Goal: Information Seeking & Learning: Learn about a topic

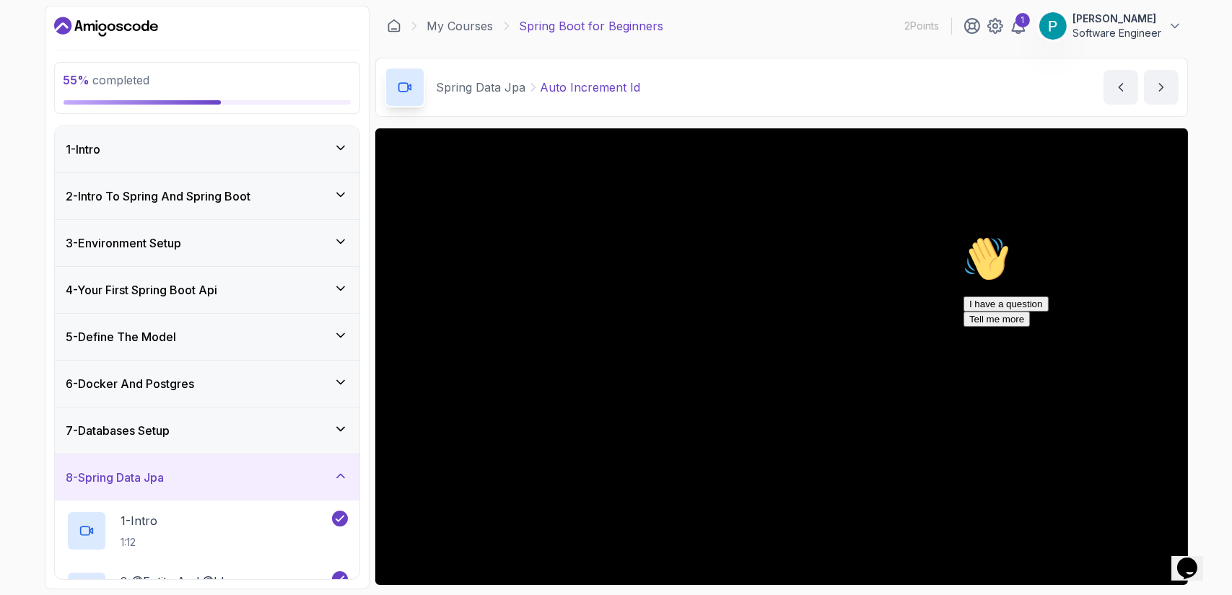
scroll to position [95, 0]
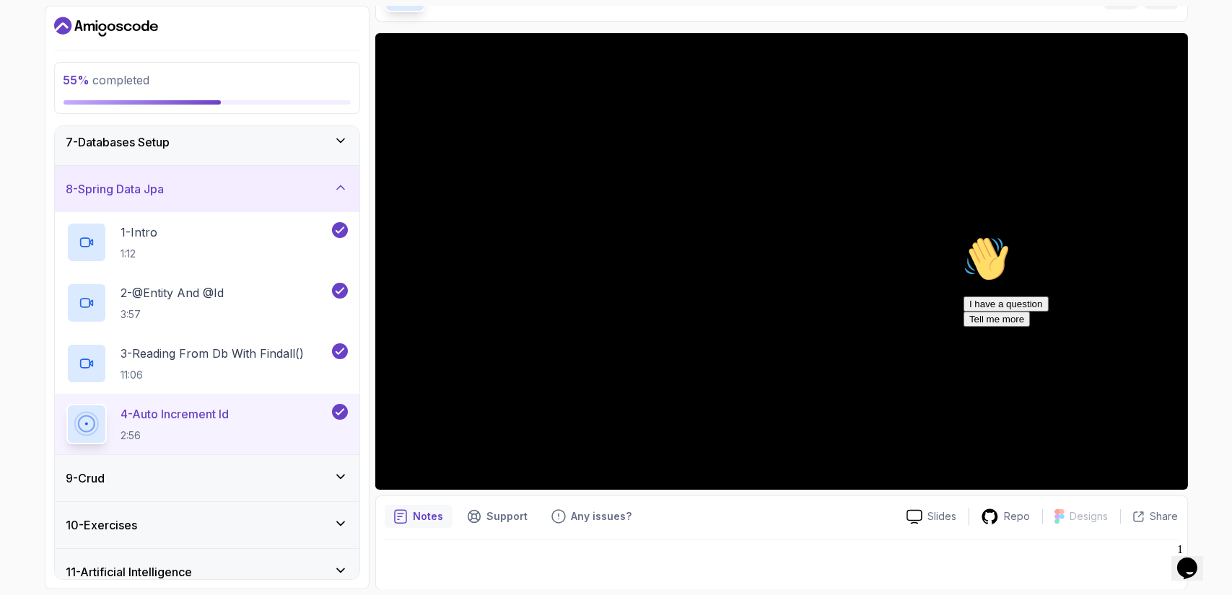
click at [963, 235] on icon "Chat attention grabber" at bounding box center [963, 235] width 0 height 0
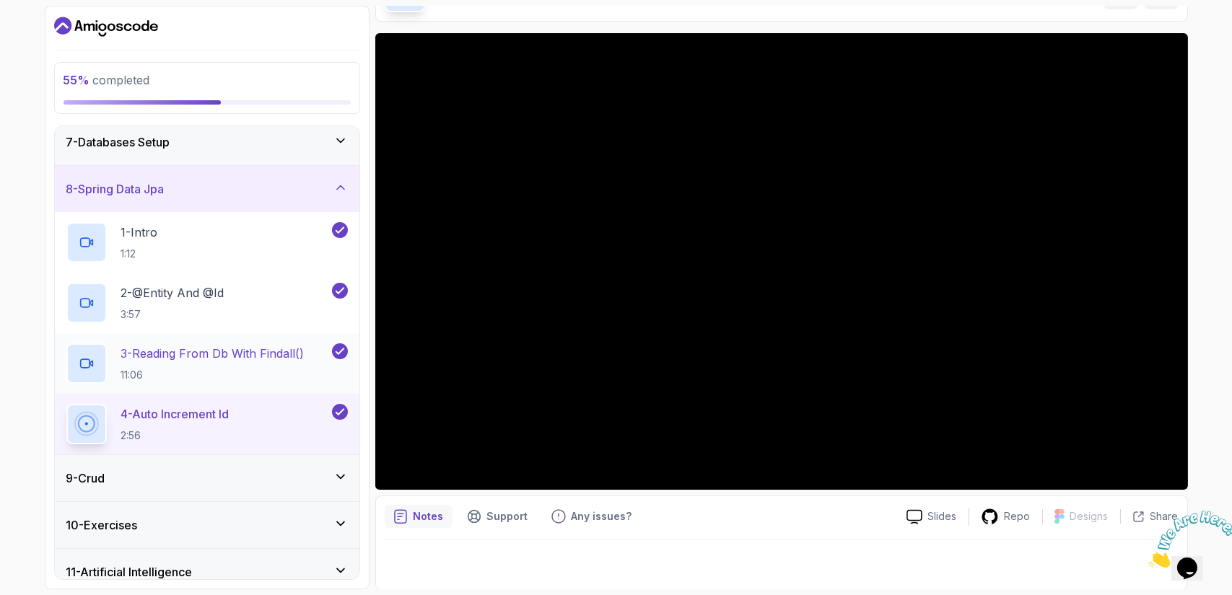
click at [242, 358] on p "3 - Reading From Db With Findall()" at bounding box center [212, 353] width 183 height 17
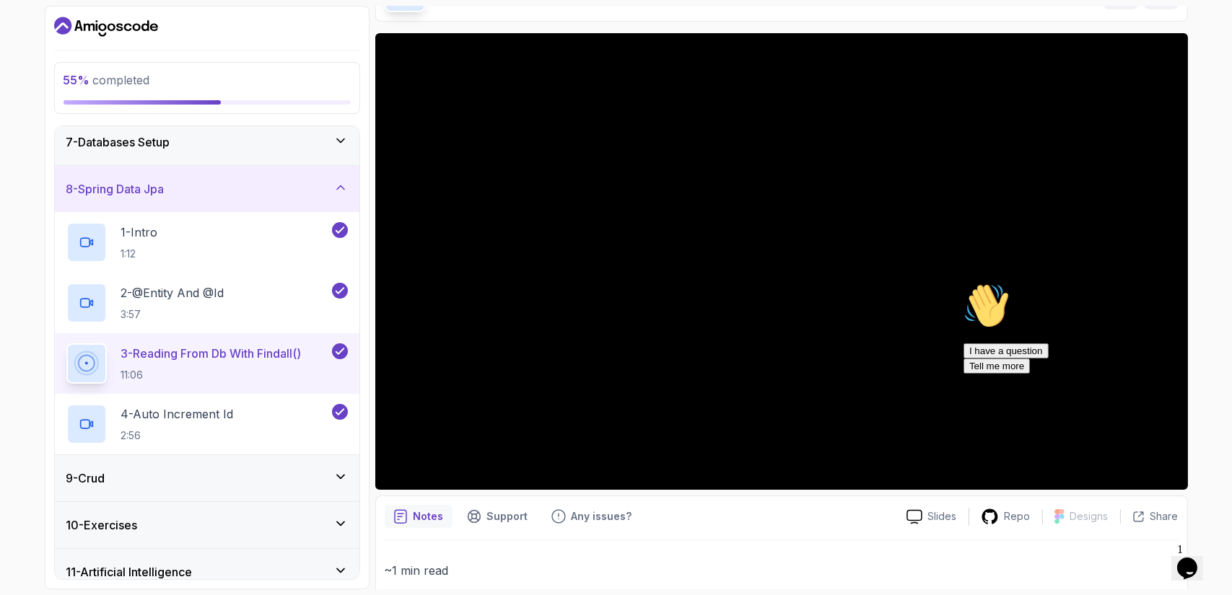
click at [963, 282] on icon "Chat attention grabber" at bounding box center [963, 282] width 0 height 0
click at [277, 466] on div "9 - Crud" at bounding box center [207, 478] width 305 height 46
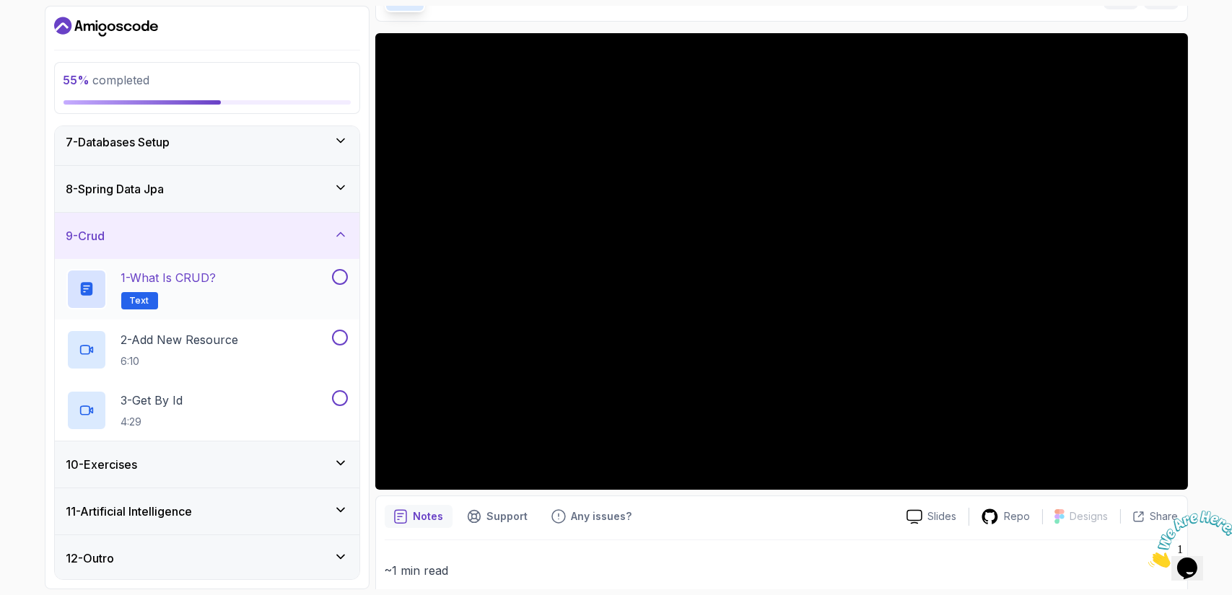
click at [268, 276] on div "1 - What is CRUD? Text" at bounding box center [197, 289] width 263 height 40
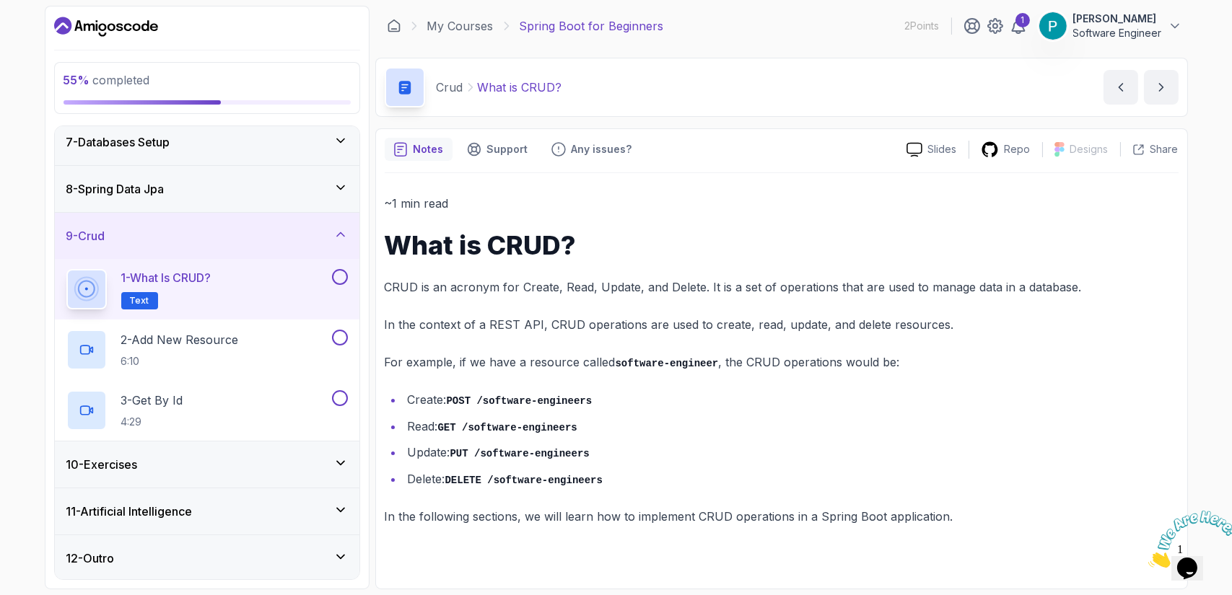
click at [351, 462] on div "10 - Exercises" at bounding box center [207, 465] width 305 height 46
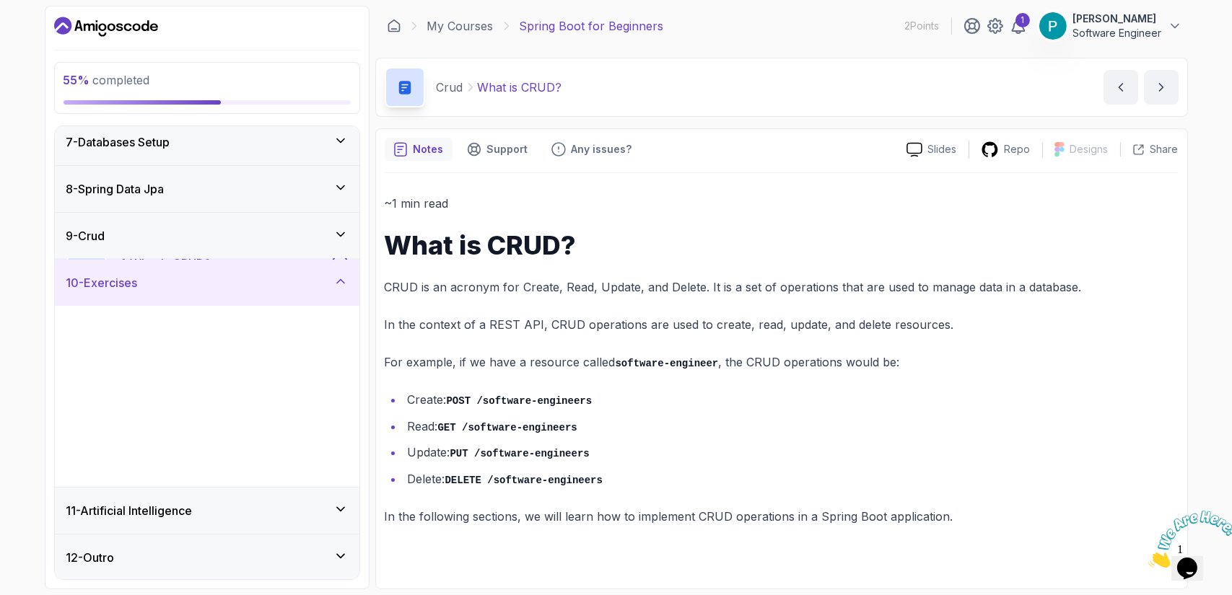
scroll to position [289, 0]
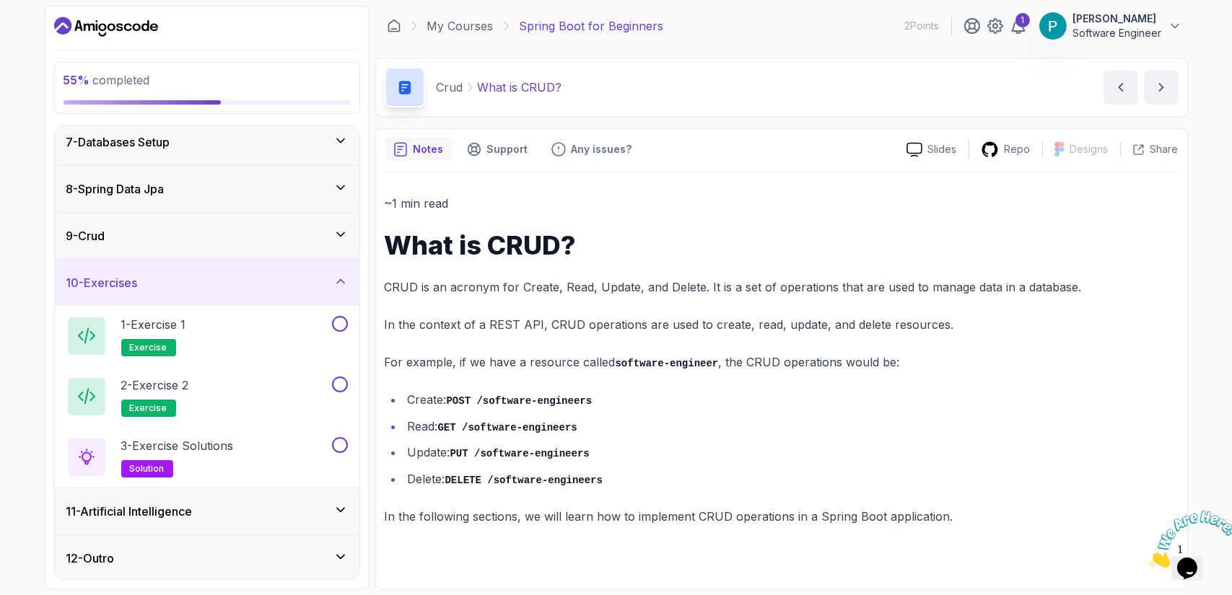
click at [342, 284] on icon at bounding box center [340, 281] width 14 height 14
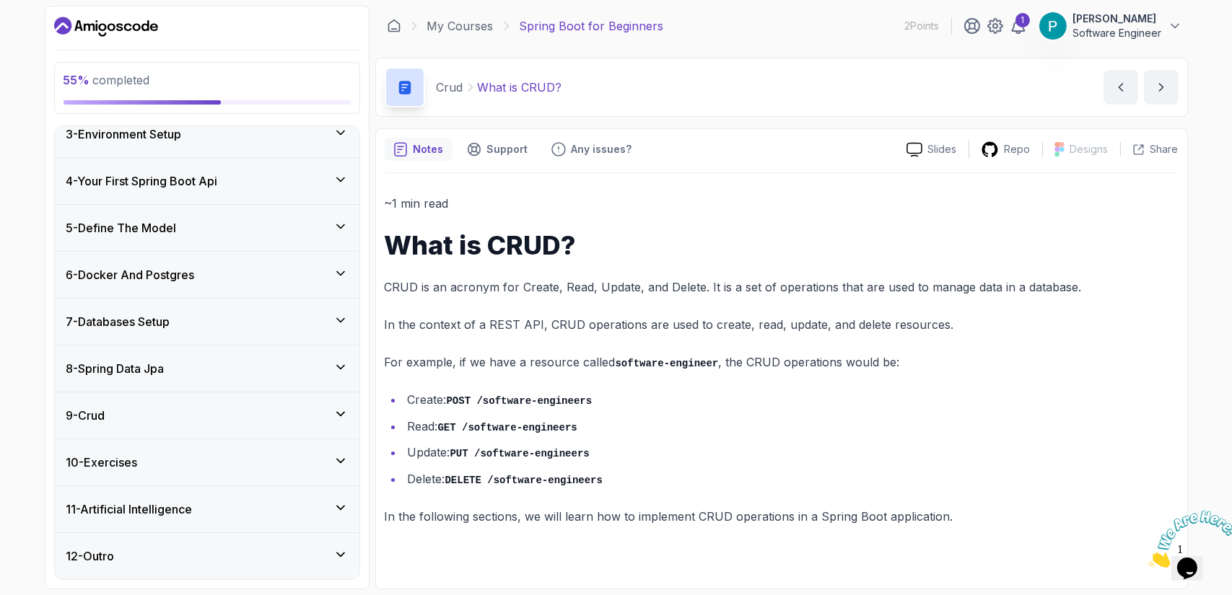
scroll to position [107, 0]
click at [266, 371] on div "8 - Spring Data Jpa" at bounding box center [206, 370] width 281 height 17
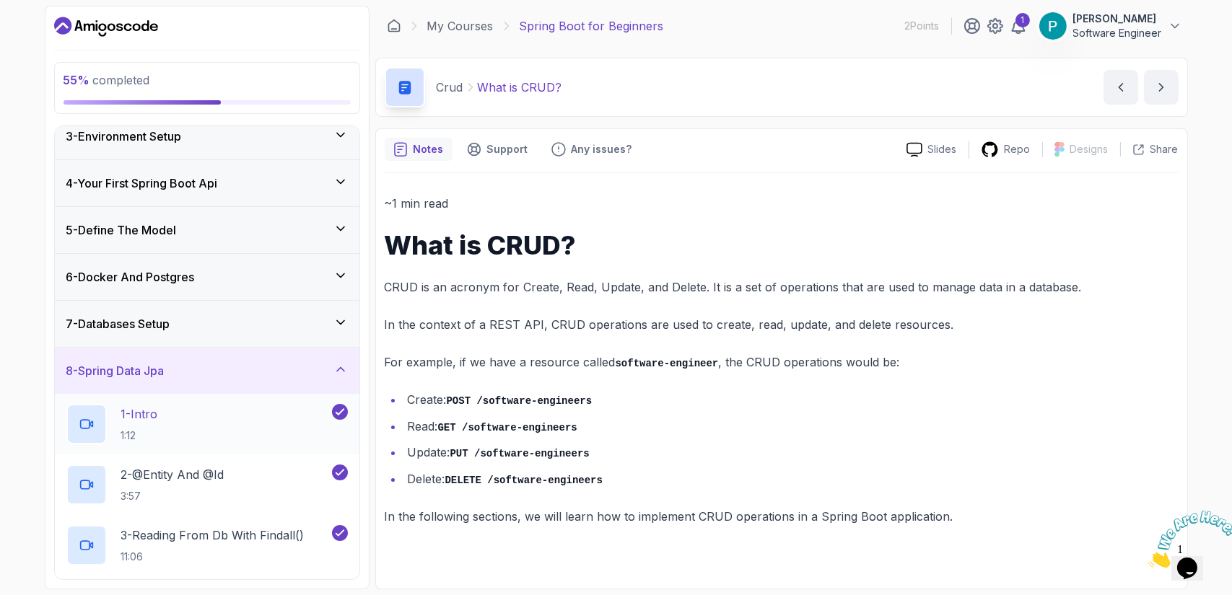
scroll to position [349, 0]
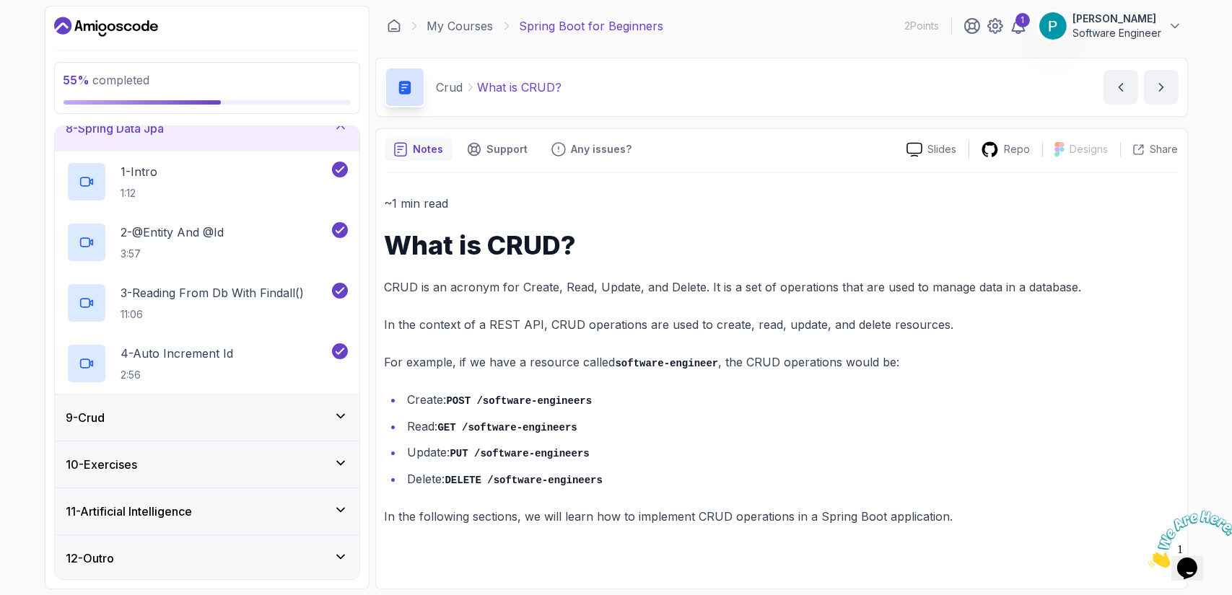
click at [197, 417] on div "9 - Crud" at bounding box center [206, 417] width 281 height 17
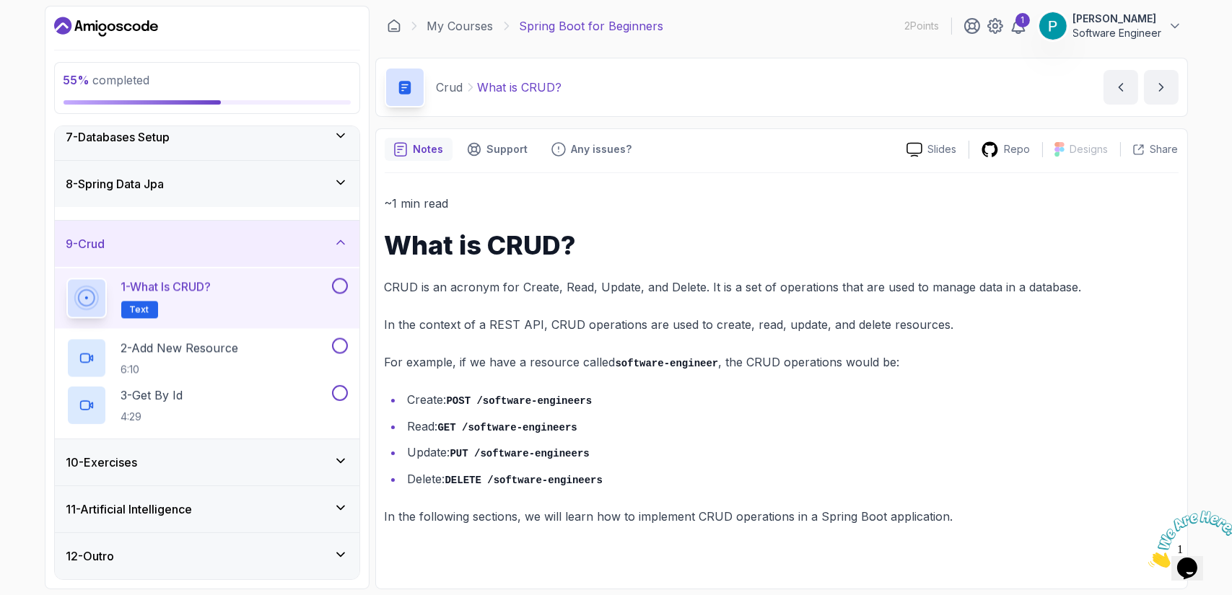
scroll to position [289, 0]
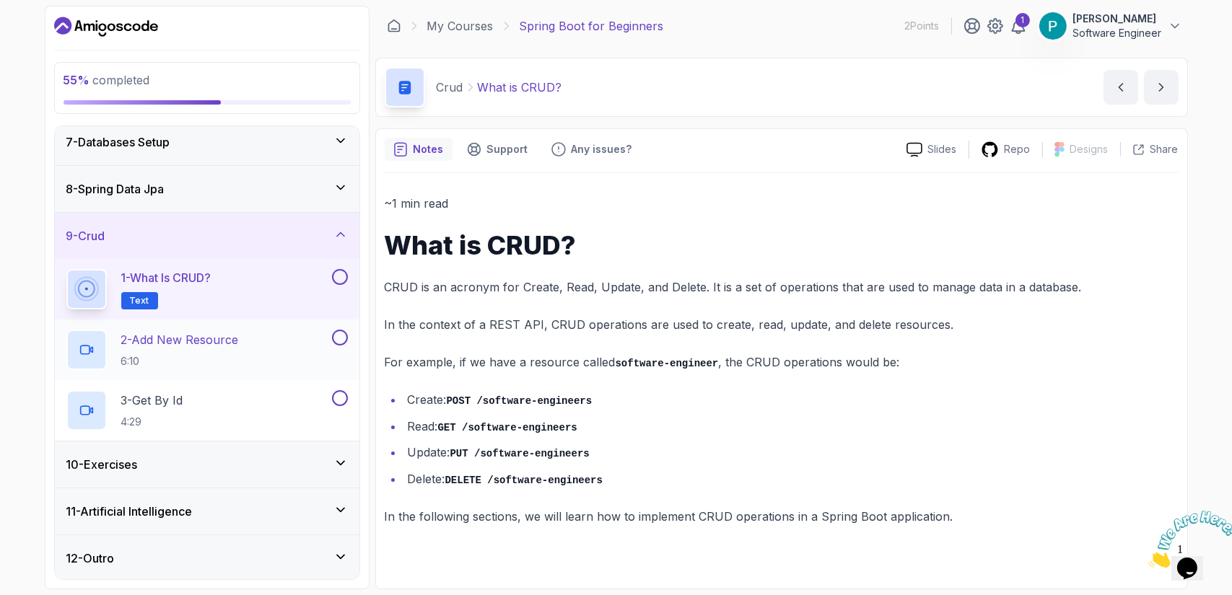
click at [237, 344] on p "2 - Add New Resource" at bounding box center [180, 339] width 118 height 17
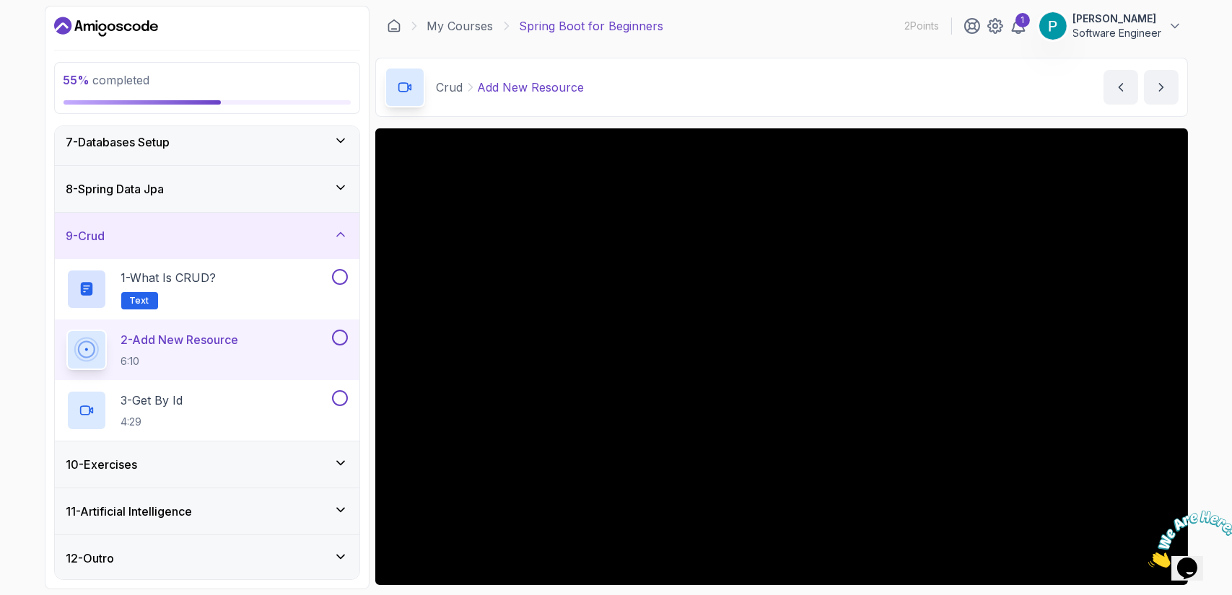
click at [66, 330] on button "2 - Add New Resource 6:10" at bounding box center [206, 350] width 281 height 40
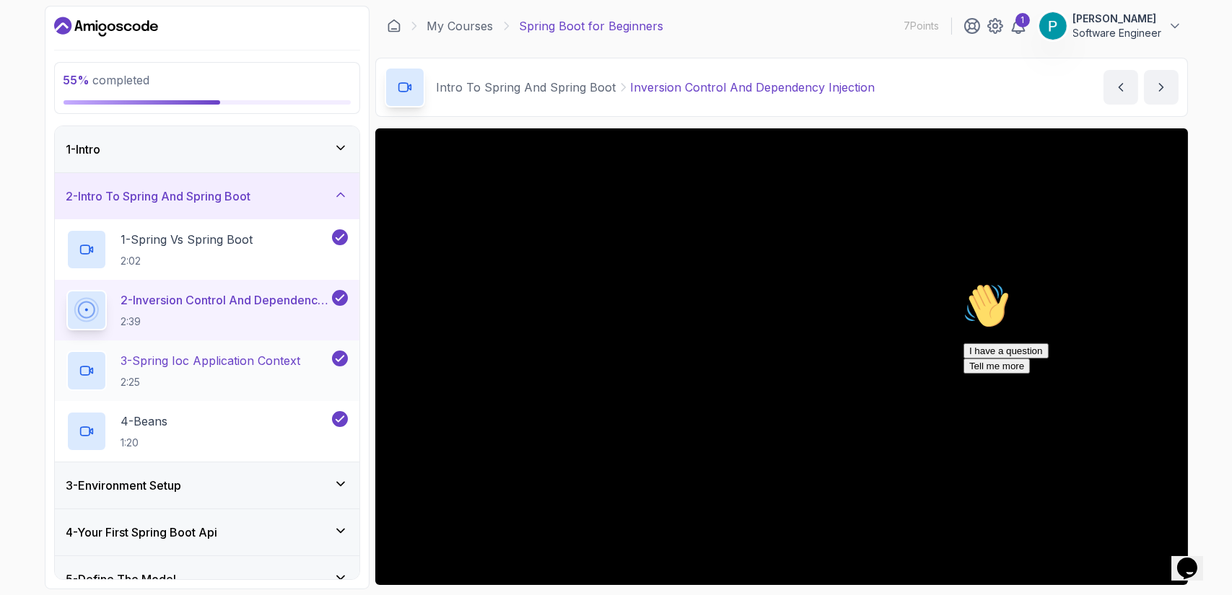
scroll to position [349, 0]
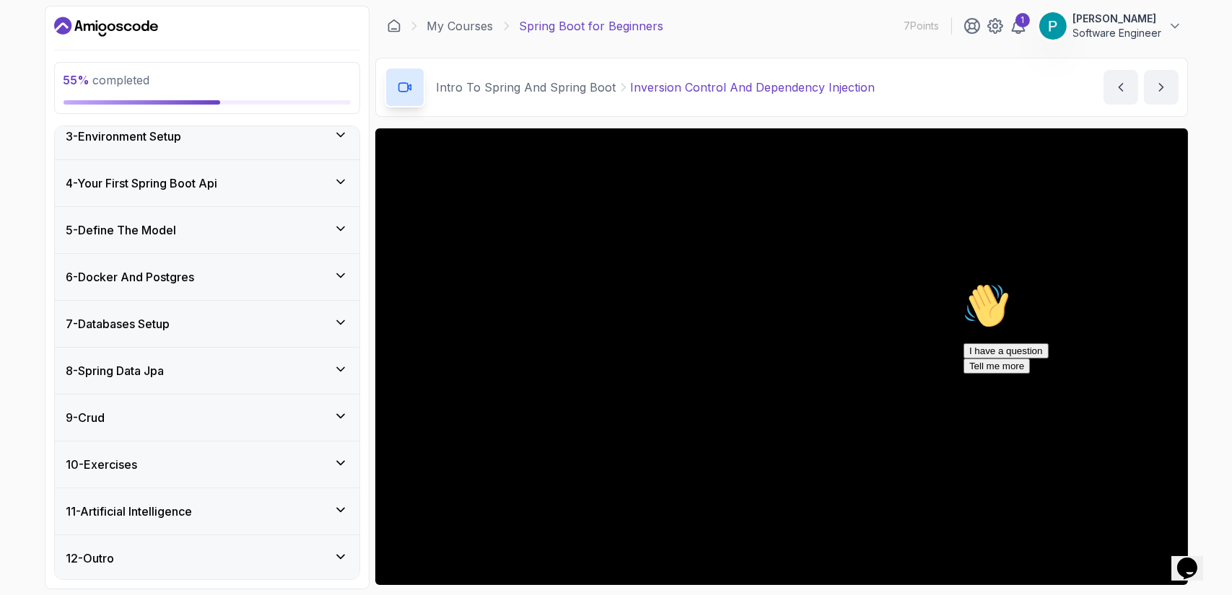
click at [162, 372] on h3 "8 - Spring Data Jpa" at bounding box center [115, 370] width 98 height 17
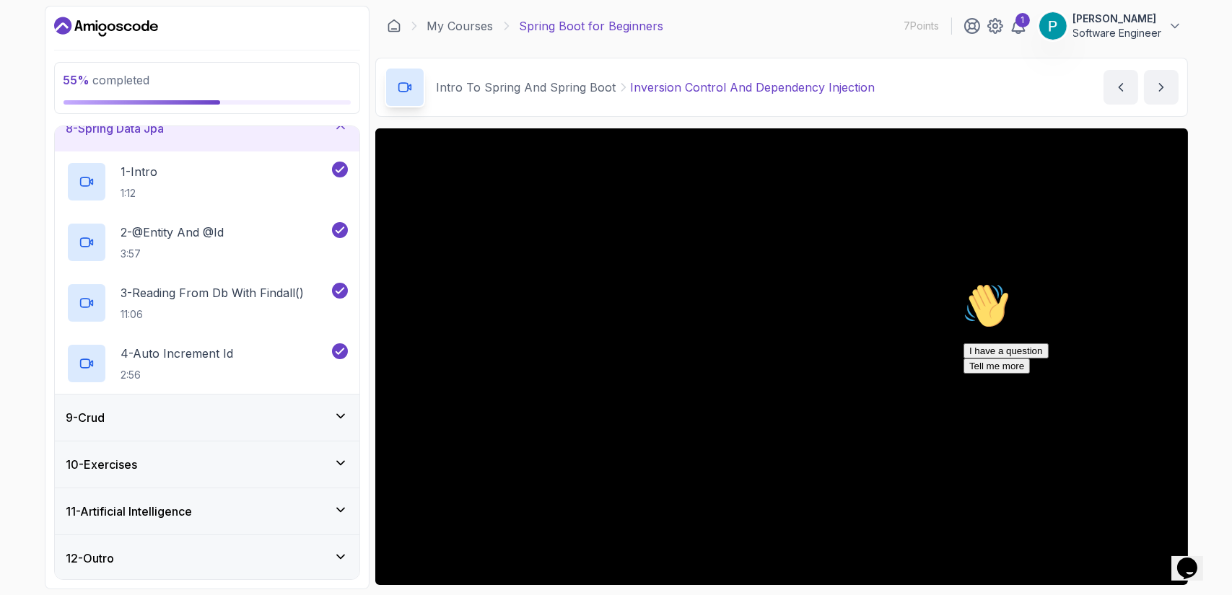
click at [145, 411] on div "9 - Crud" at bounding box center [206, 417] width 281 height 17
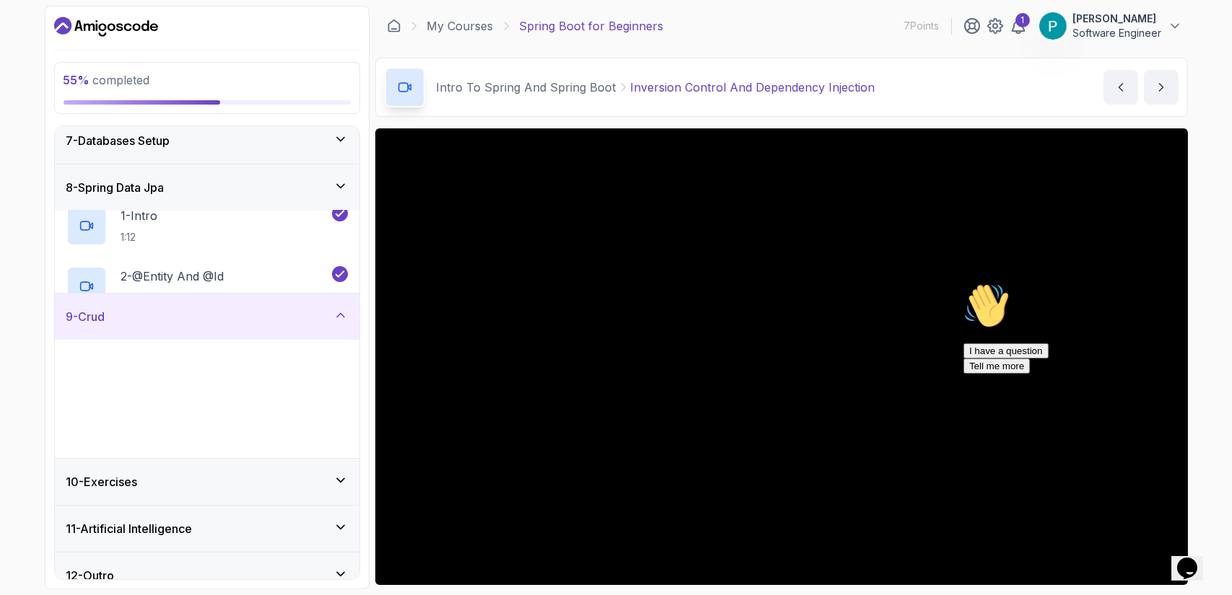
scroll to position [289, 0]
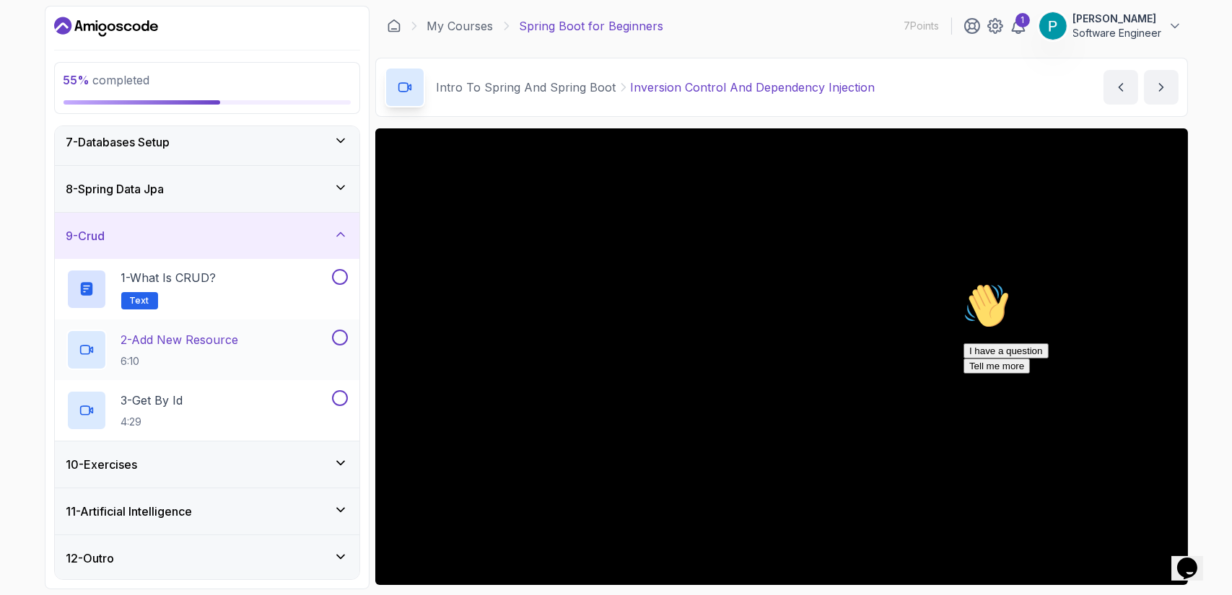
click at [206, 331] on p "2 - Add New Resource" at bounding box center [180, 339] width 118 height 17
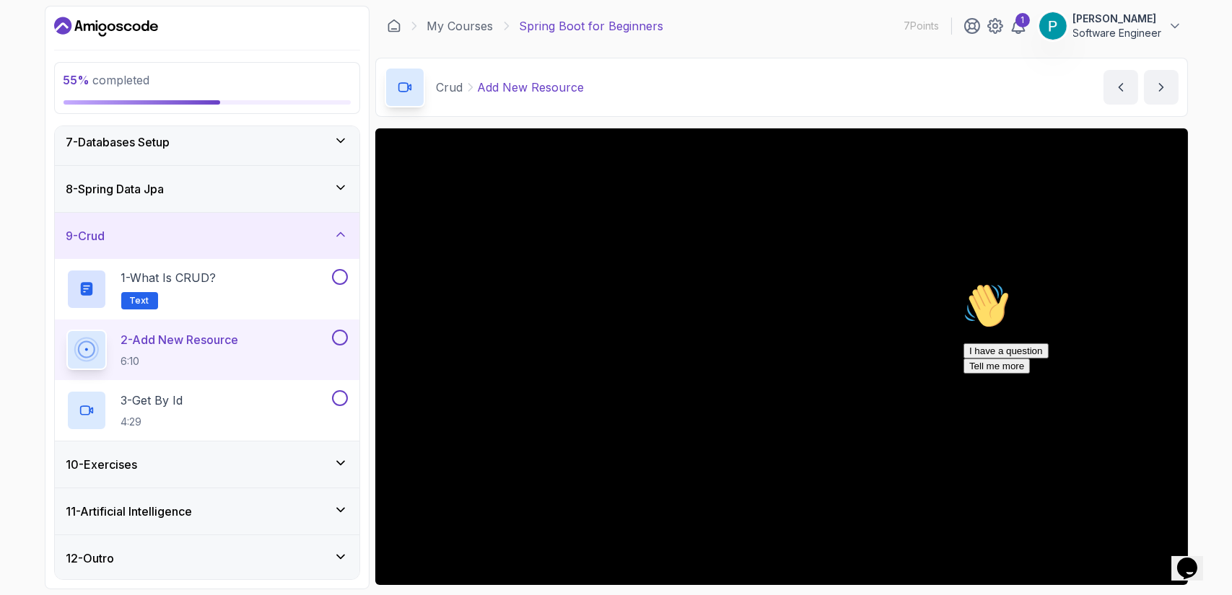
click at [963, 282] on icon "Chat attention grabber" at bounding box center [963, 282] width 0 height 0
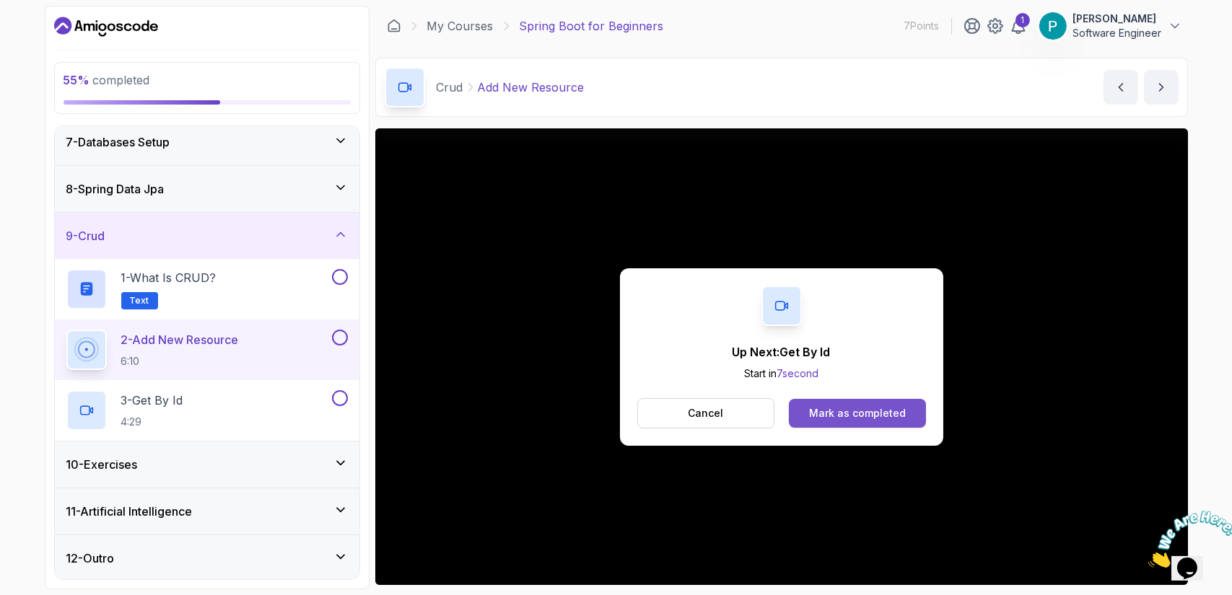
click at [836, 412] on div "Mark as completed" at bounding box center [857, 413] width 97 height 14
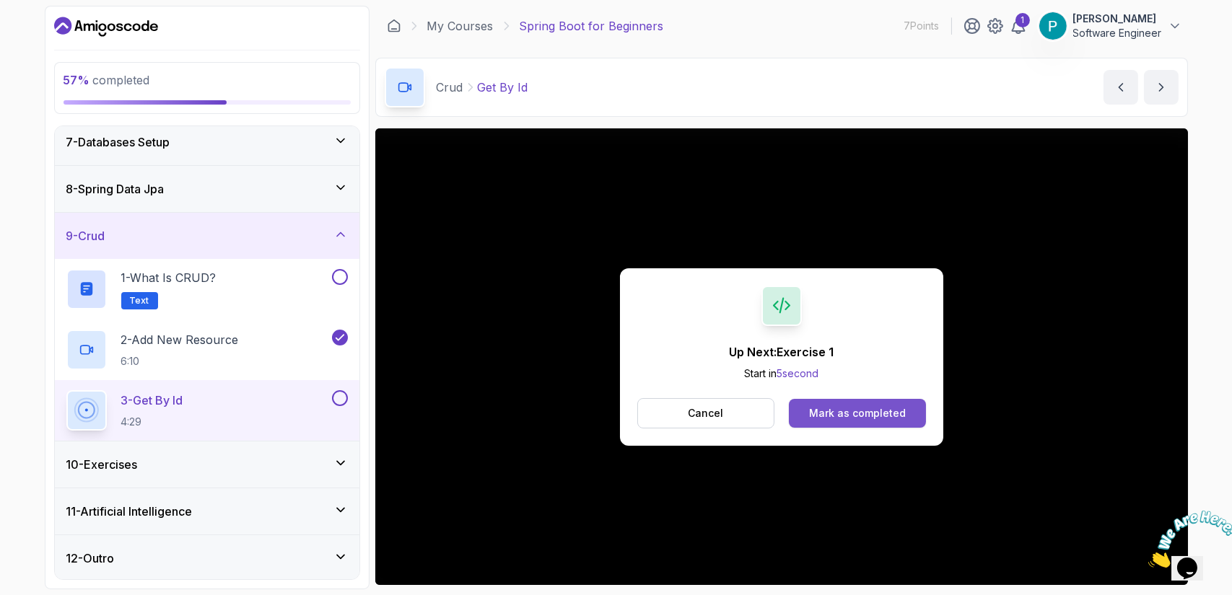
click at [815, 405] on button "Mark as completed" at bounding box center [857, 413] width 136 height 29
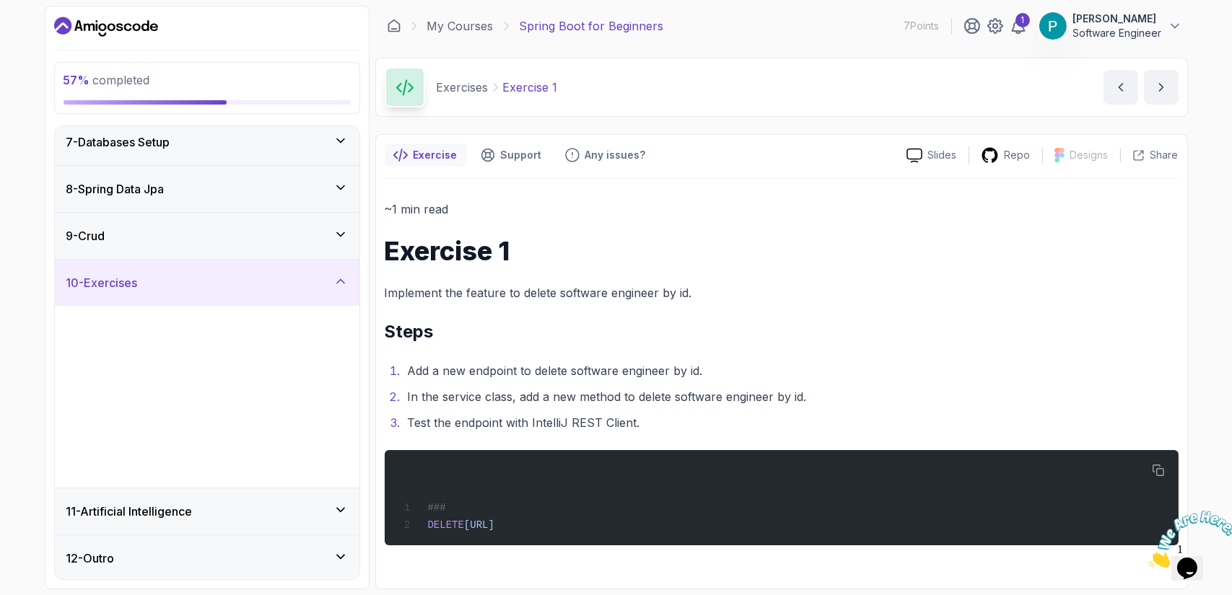
scroll to position [289, 0]
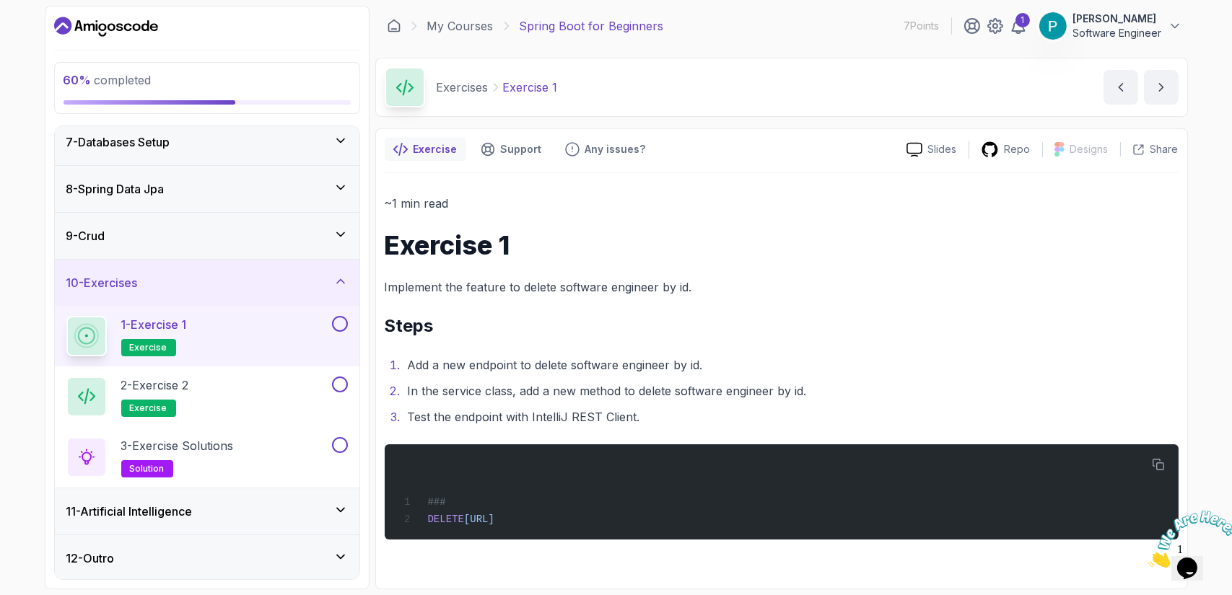
click at [143, 342] on span "exercise" at bounding box center [149, 348] width 38 height 12
click at [709, 402] on ol "Add a new endpoint to delete software engineer by id. In the service class, add…" at bounding box center [782, 391] width 794 height 72
click at [1166, 85] on icon "next content" at bounding box center [1161, 87] width 14 height 14
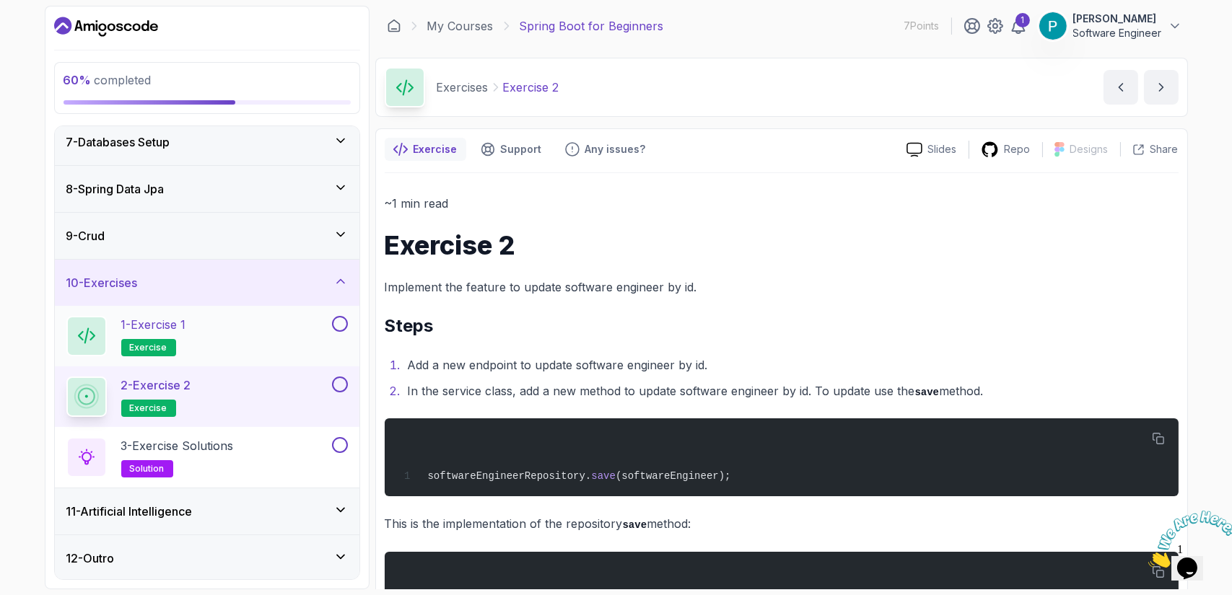
click at [346, 323] on button at bounding box center [340, 324] width 16 height 16
click at [341, 324] on icon at bounding box center [339, 324] width 13 height 14
click at [341, 322] on button at bounding box center [340, 324] width 16 height 16
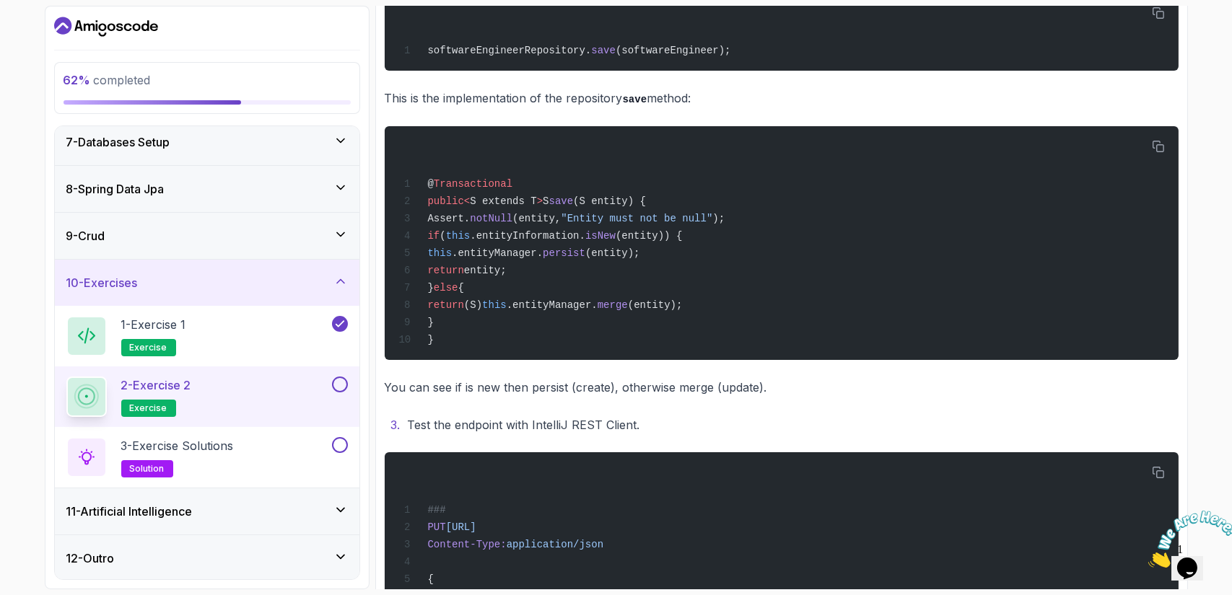
scroll to position [528, 0]
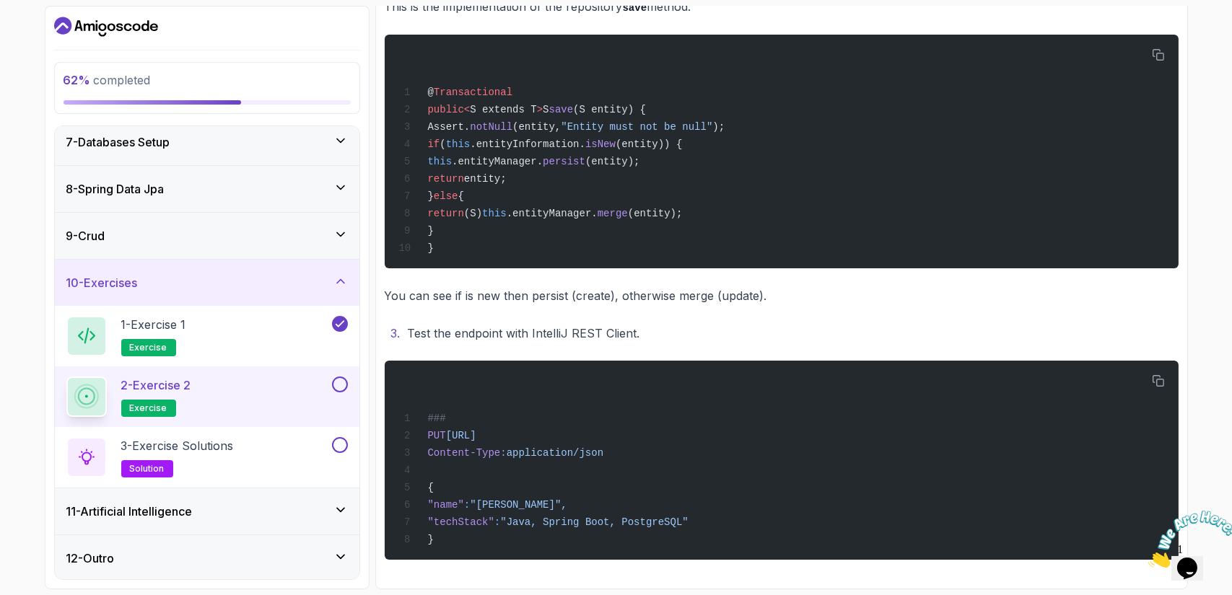
click at [335, 384] on button at bounding box center [340, 385] width 16 height 16
click at [160, 460] on p "solution" at bounding box center [147, 468] width 52 height 17
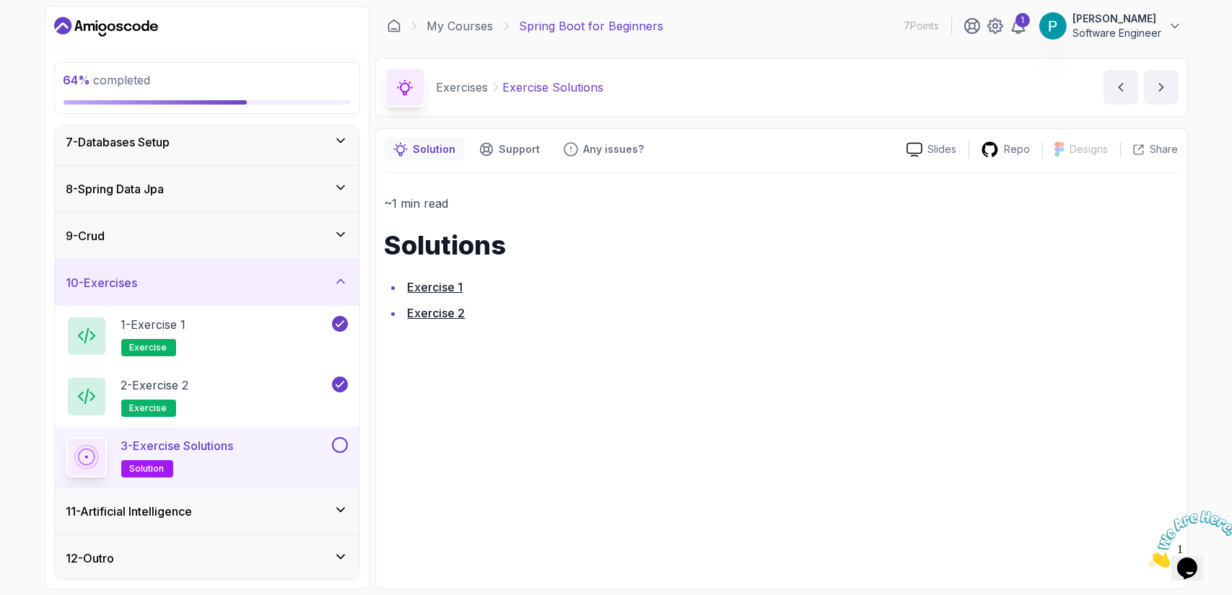
click at [434, 315] on link "Exercise 2" at bounding box center [437, 313] width 58 height 14
